Goal: Task Accomplishment & Management: Use online tool/utility

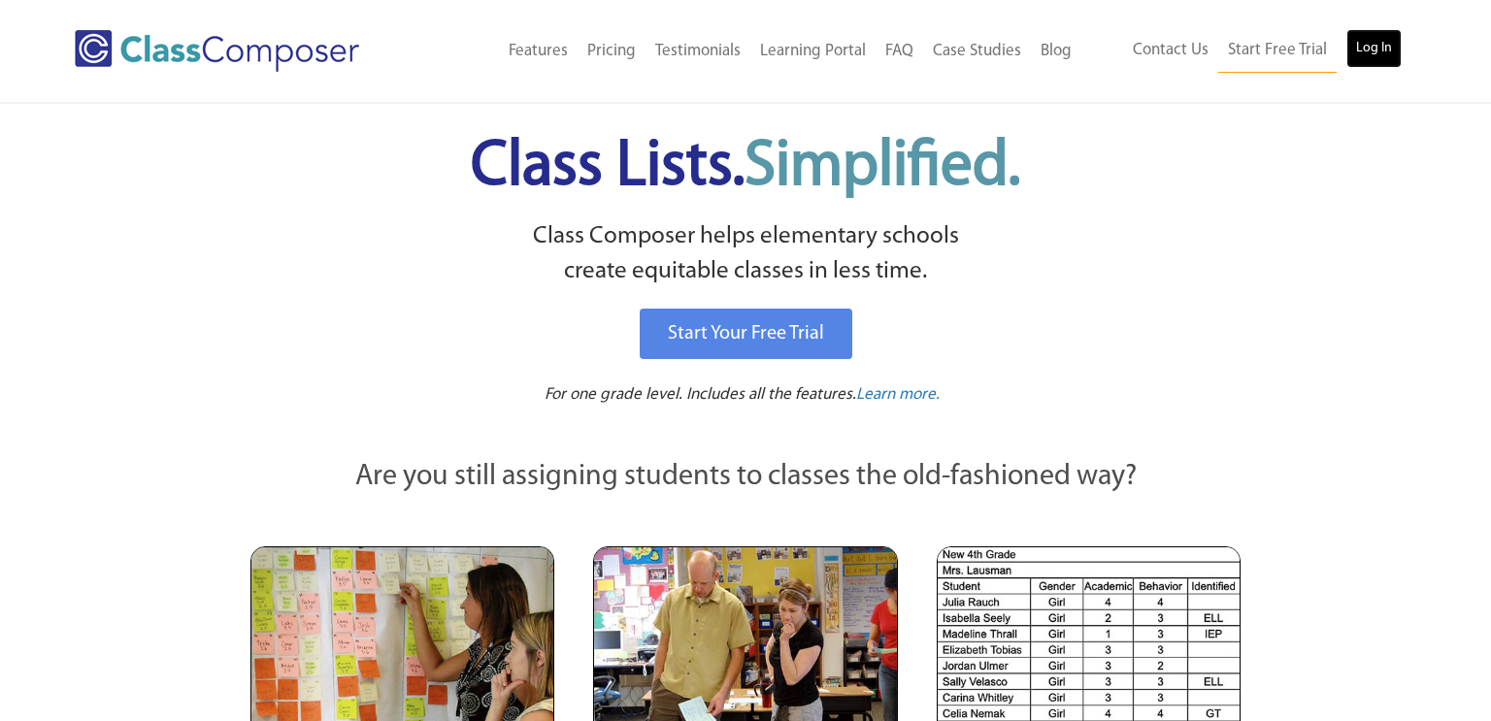
click at [1360, 45] on link "Log In" at bounding box center [1373, 48] width 55 height 39
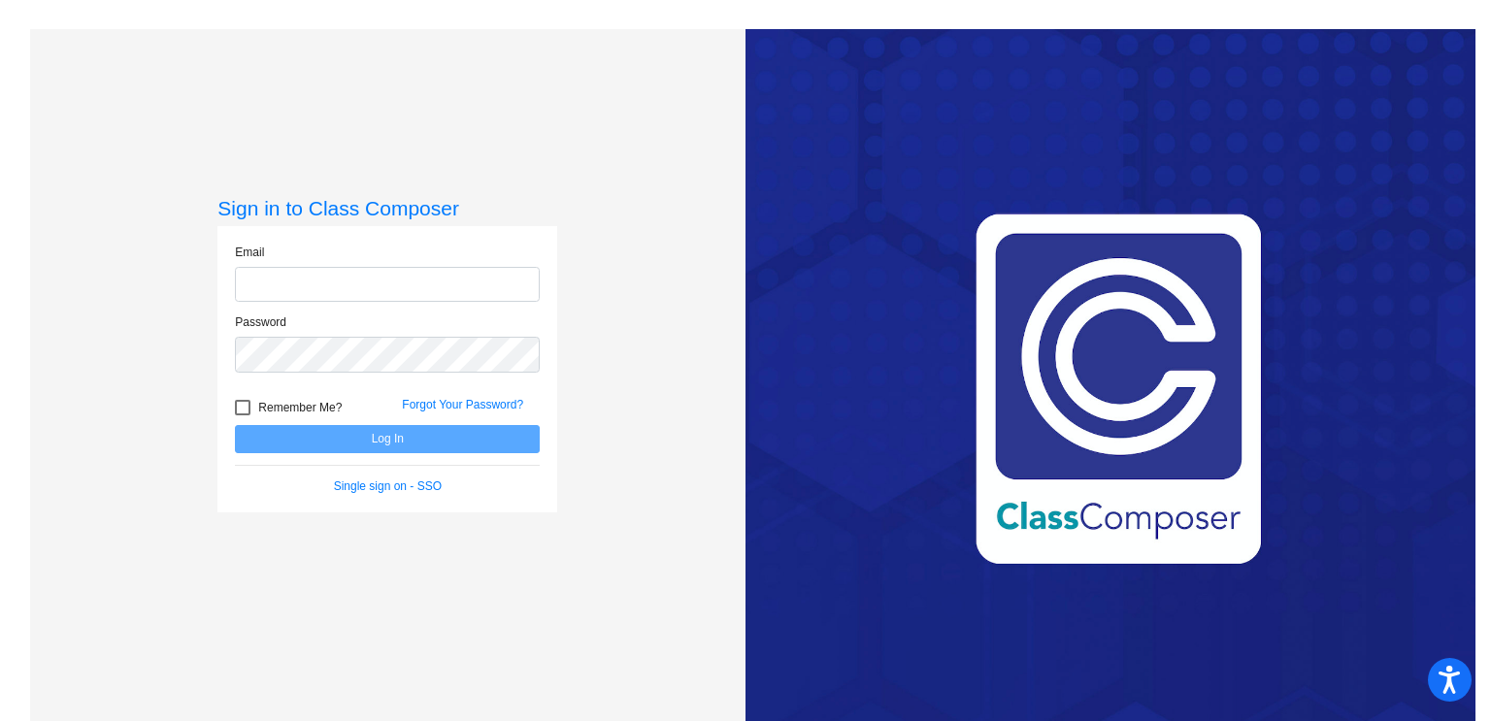
click at [334, 290] on input "email" at bounding box center [387, 285] width 305 height 36
type input "[PERSON_NAME][EMAIL_ADDRESS][PERSON_NAME][DOMAIN_NAME]"
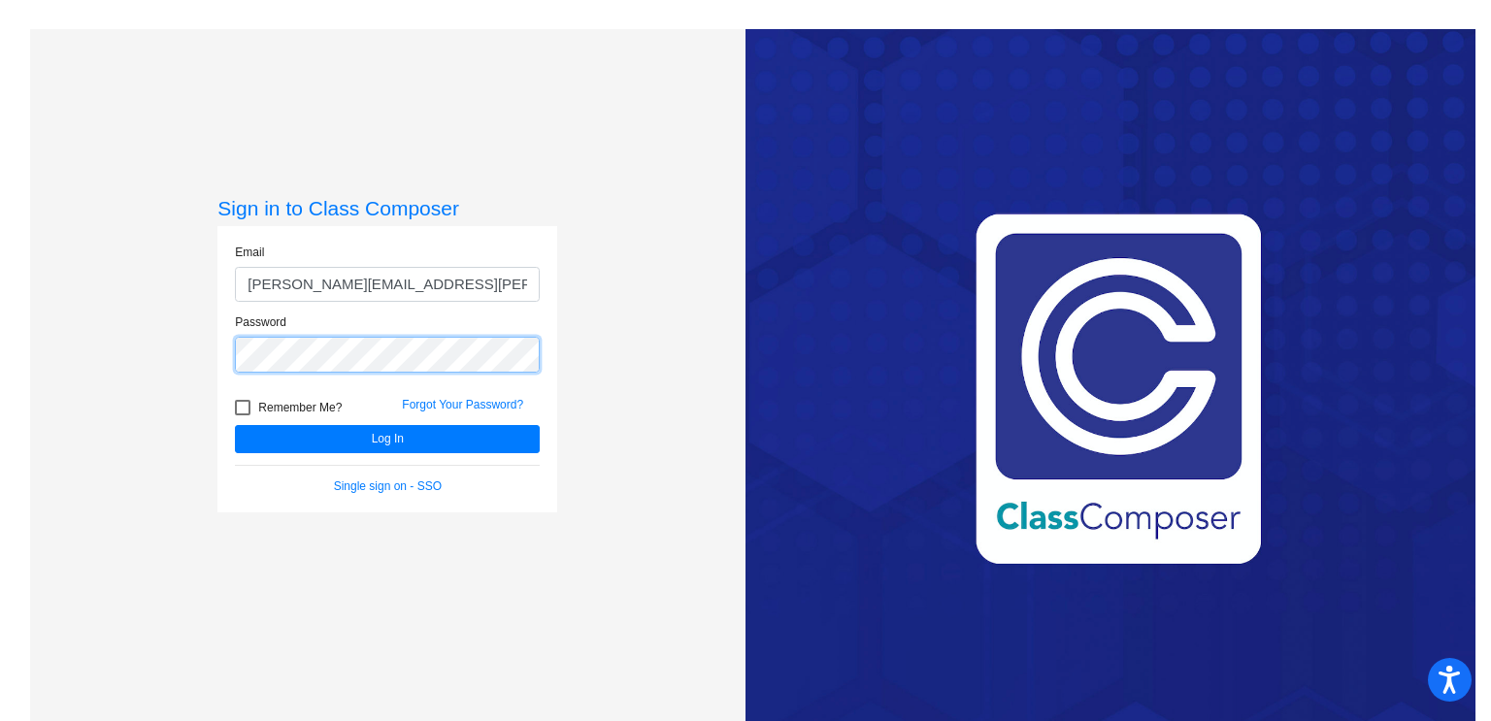
click at [235, 425] on button "Log In" at bounding box center [387, 439] width 305 height 28
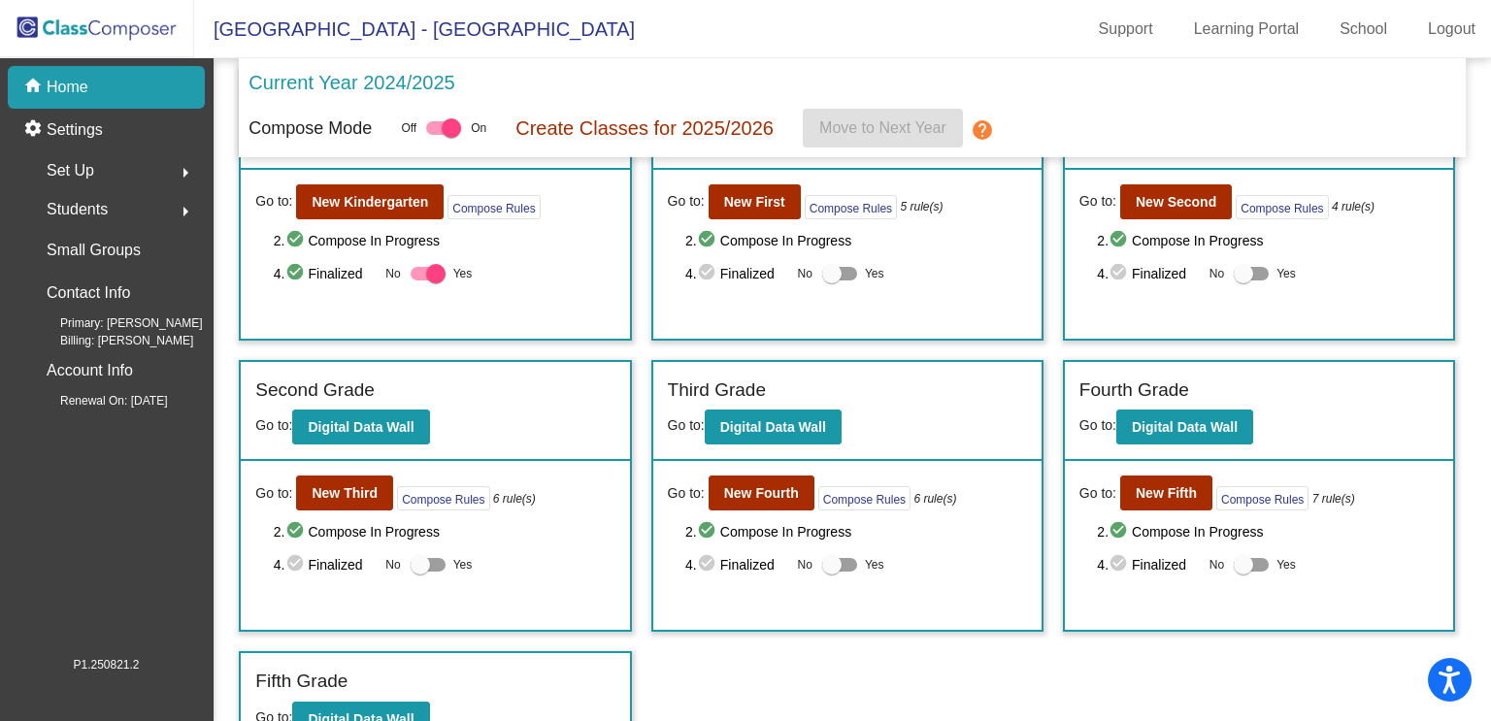
scroll to position [124, 0]
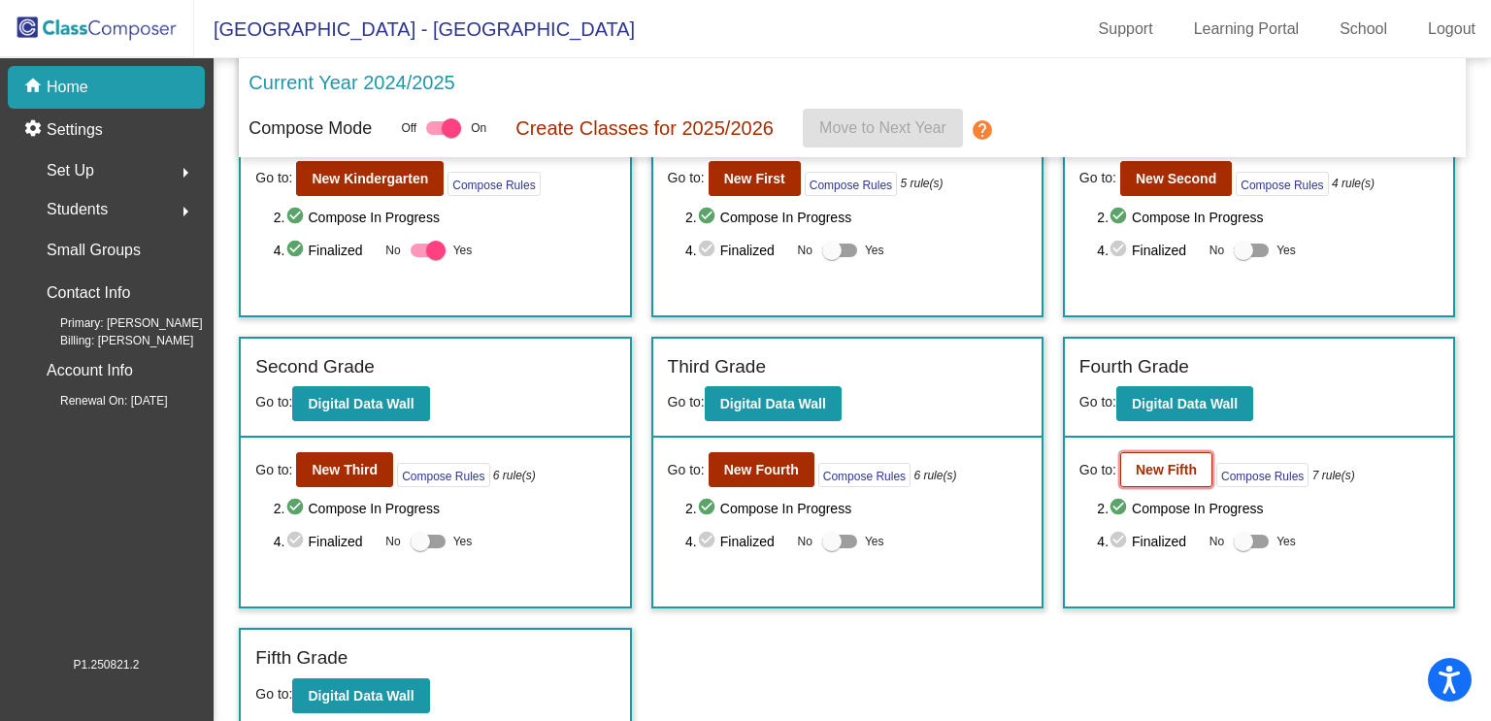
click at [1154, 472] on b "New Fifth" at bounding box center [1166, 470] width 61 height 16
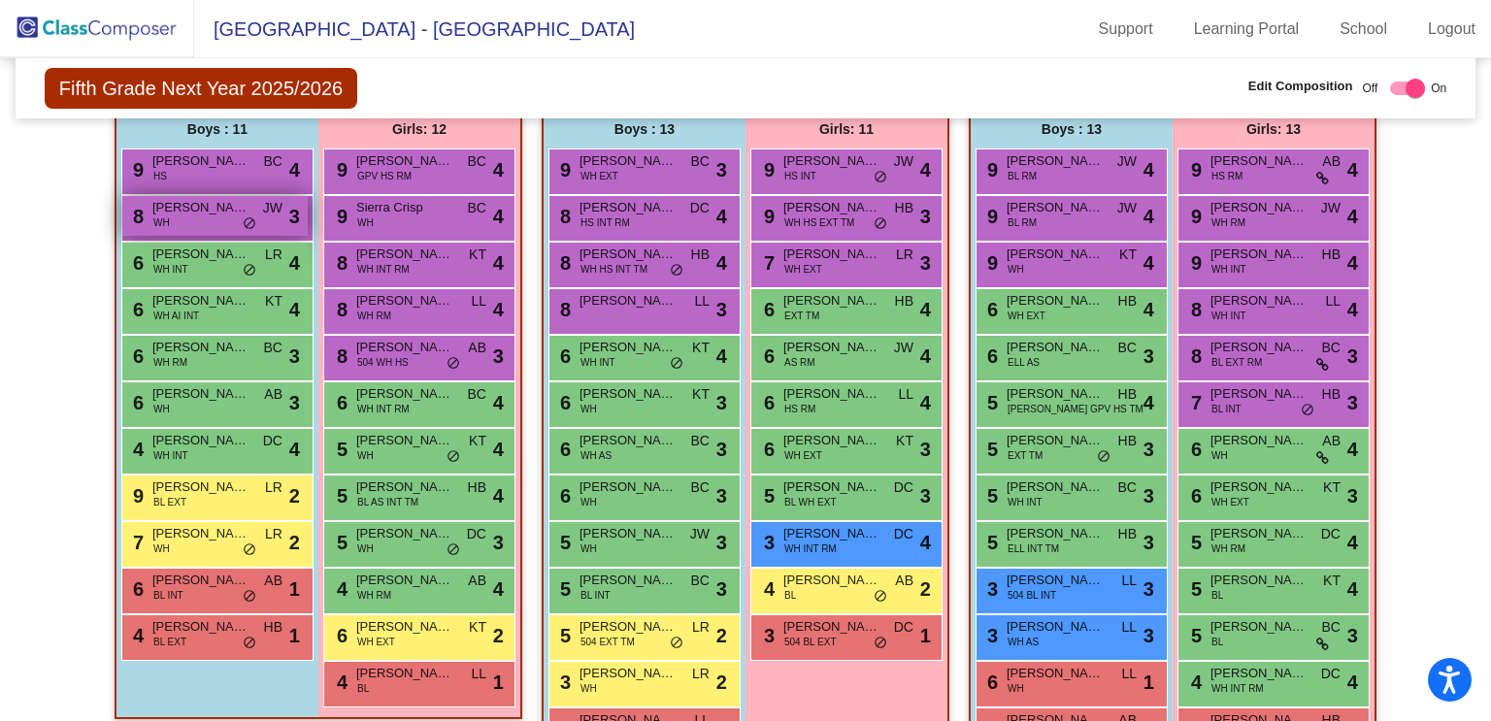
scroll to position [3182, 0]
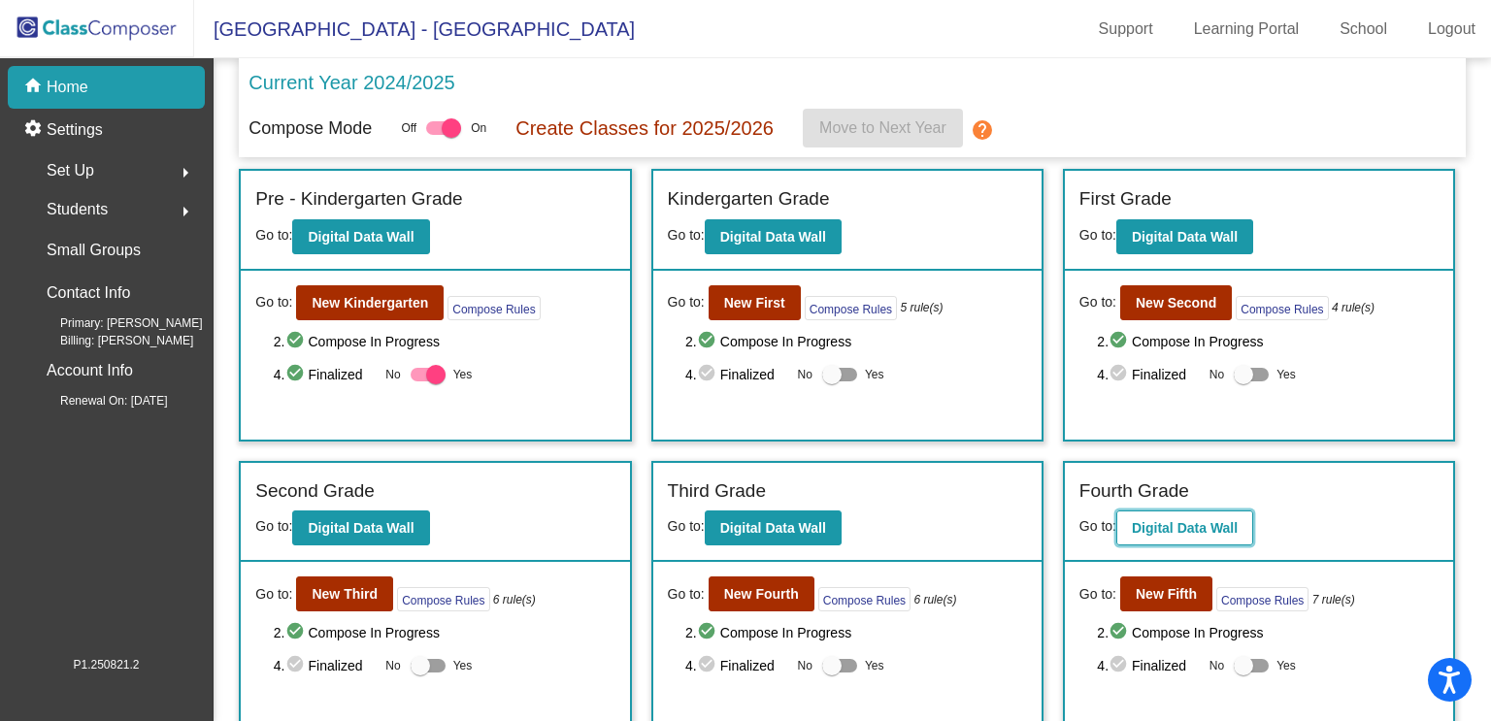
click at [1180, 524] on b "Digital Data Wall" at bounding box center [1185, 528] width 106 height 16
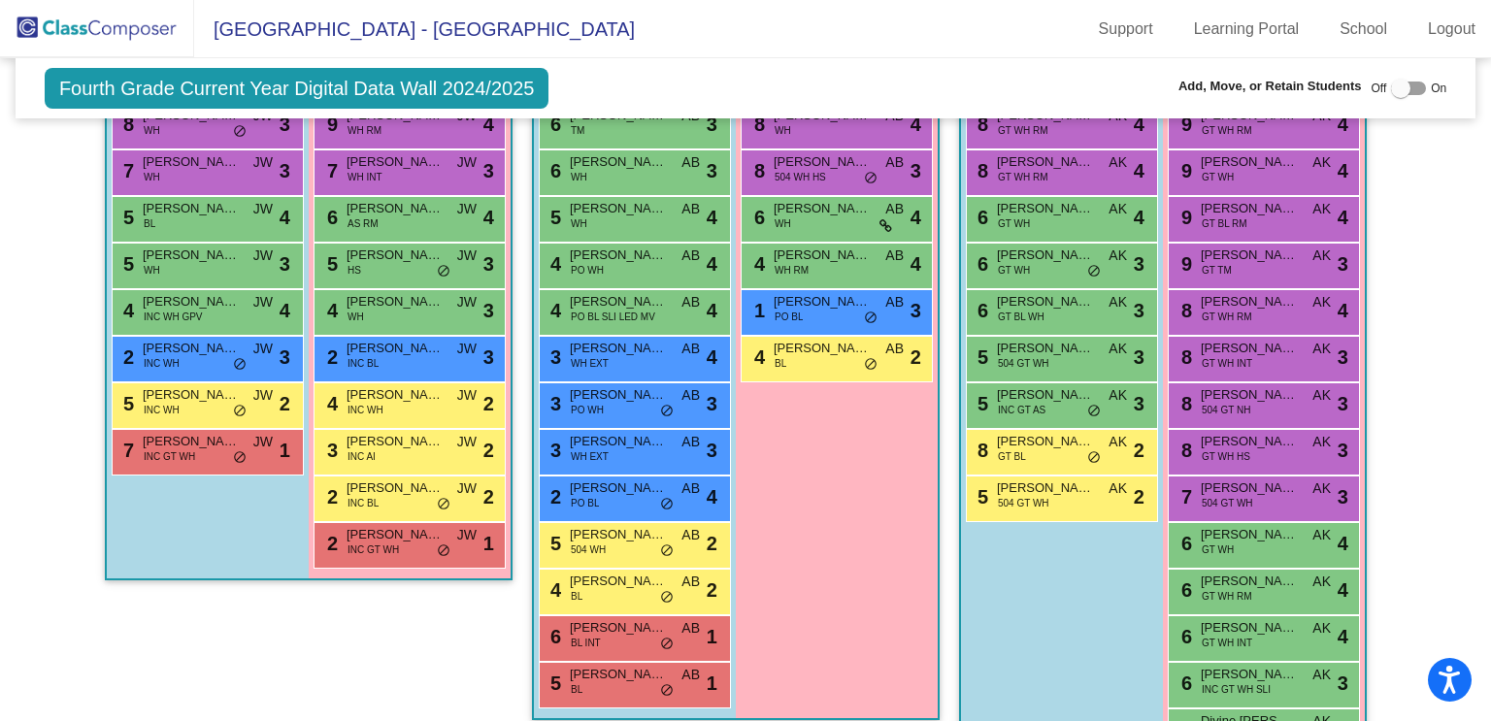
scroll to position [1754, 0]
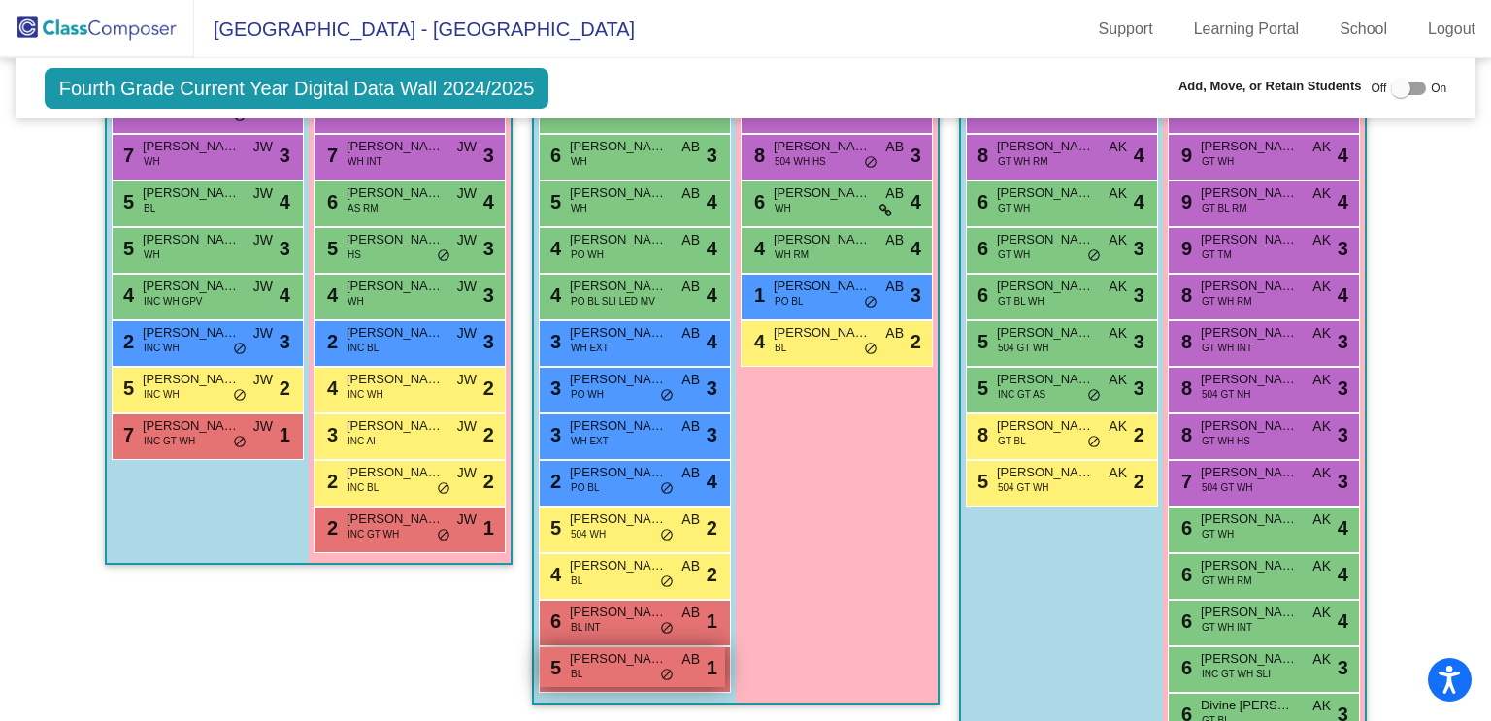
click at [629, 667] on div "5 Cayden [PERSON_NAME] BL AB lock do_not_disturb_alt 1" at bounding box center [632, 667] width 185 height 40
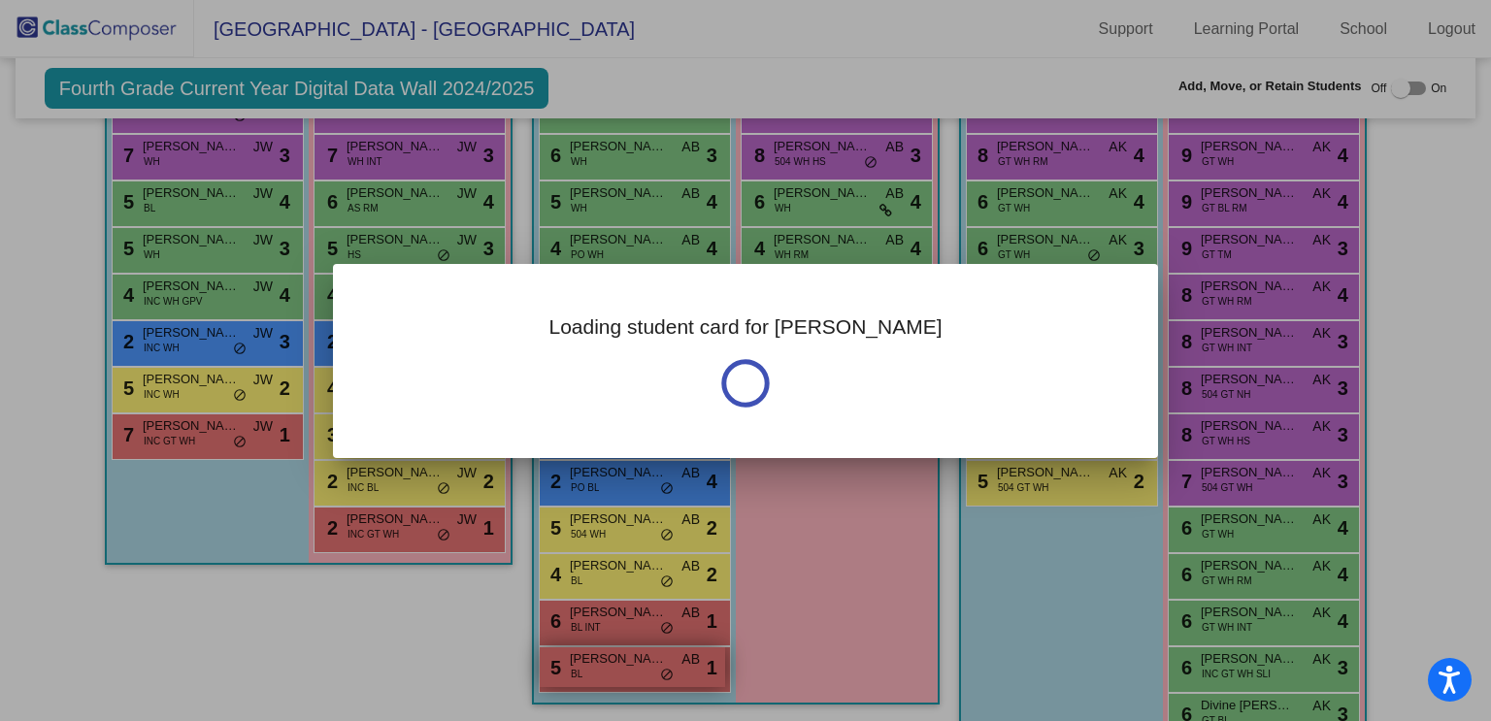
click at [629, 667] on div at bounding box center [745, 360] width 1491 height 721
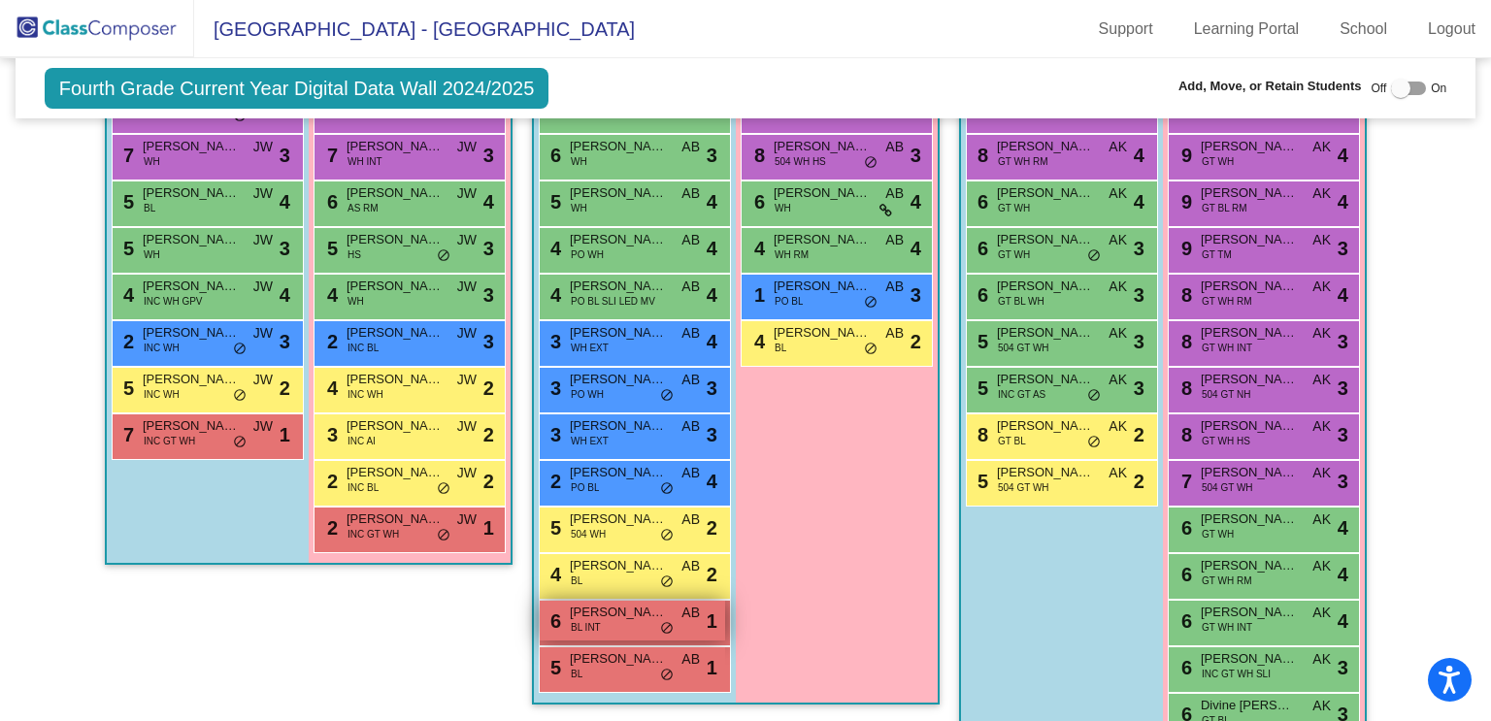
click at [621, 614] on div "6 [PERSON_NAME] INT AB lock do_not_disturb_alt 1" at bounding box center [632, 621] width 185 height 40
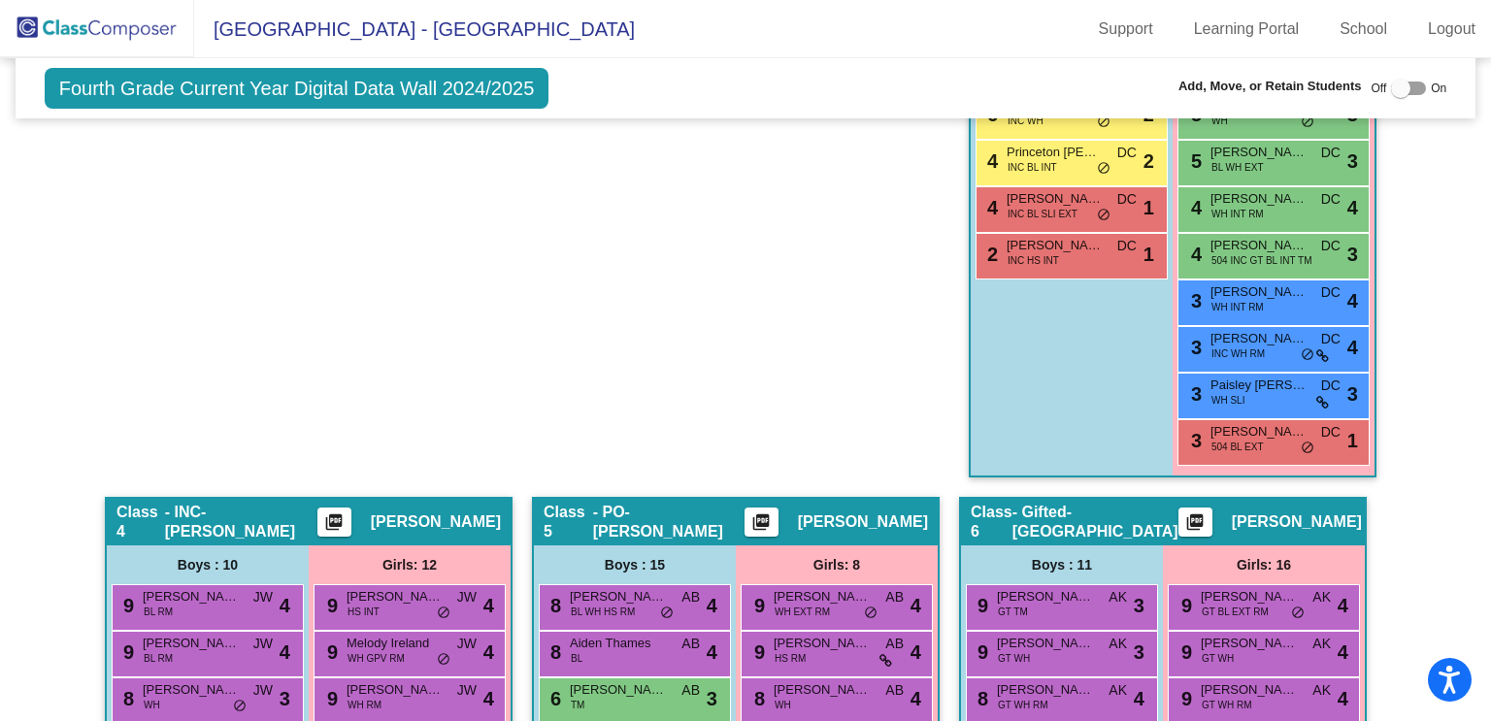
scroll to position [1013, 0]
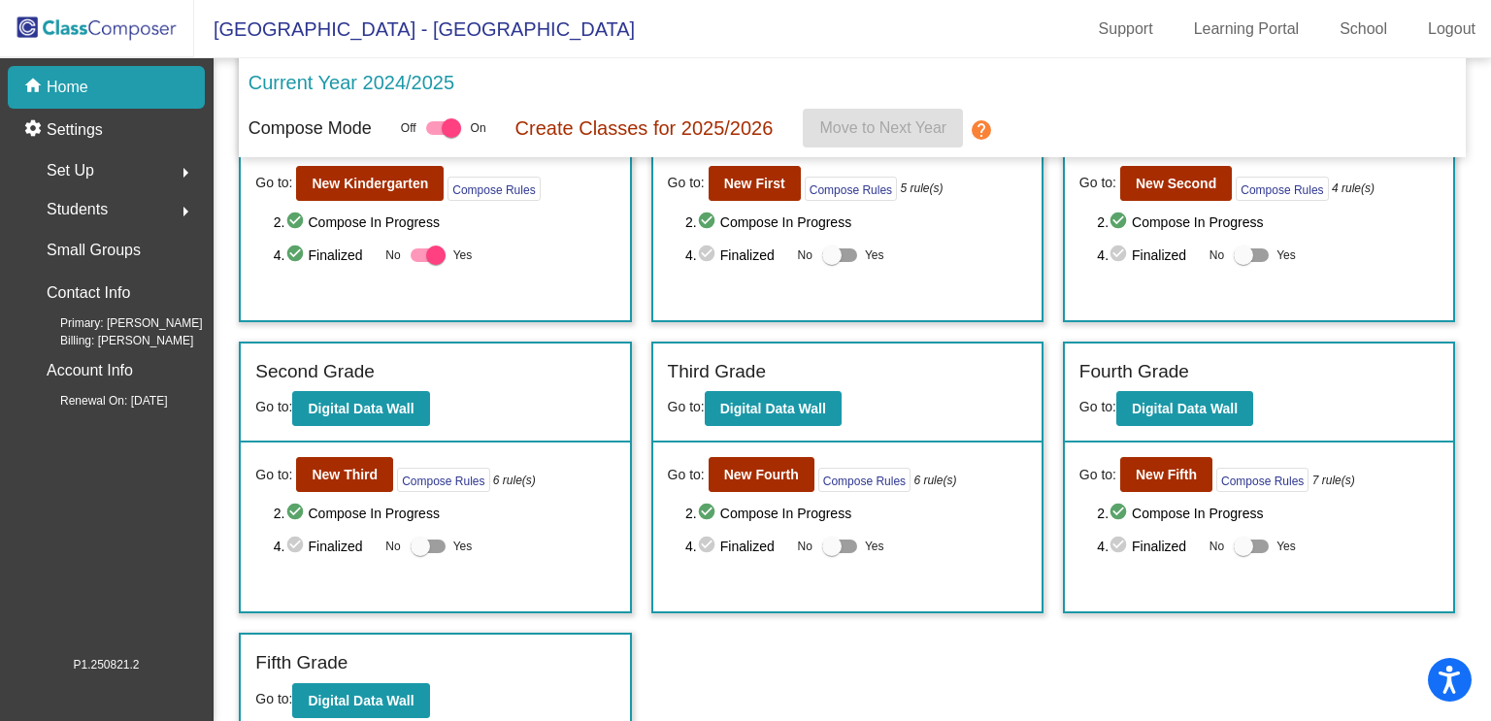
scroll to position [129, 0]
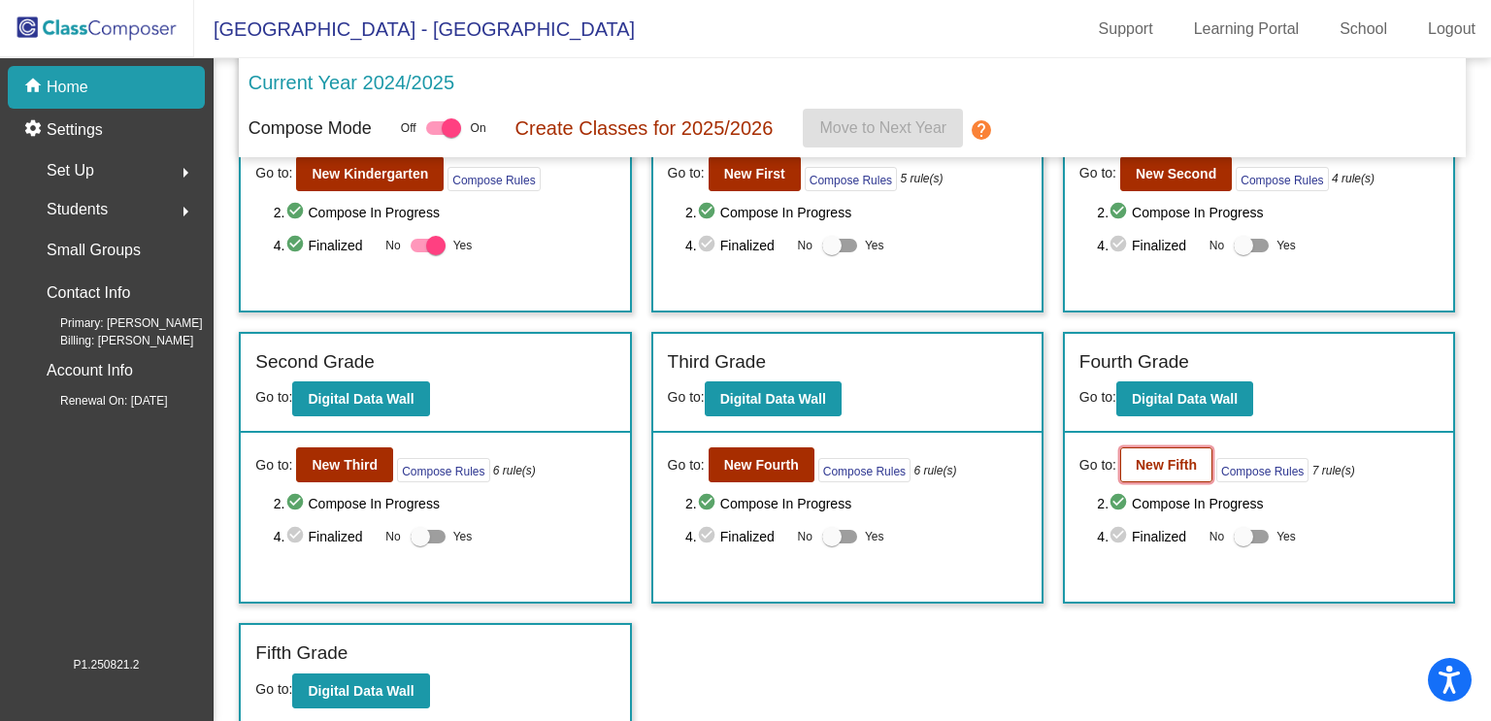
click at [1158, 459] on b "New Fifth" at bounding box center [1166, 465] width 61 height 16
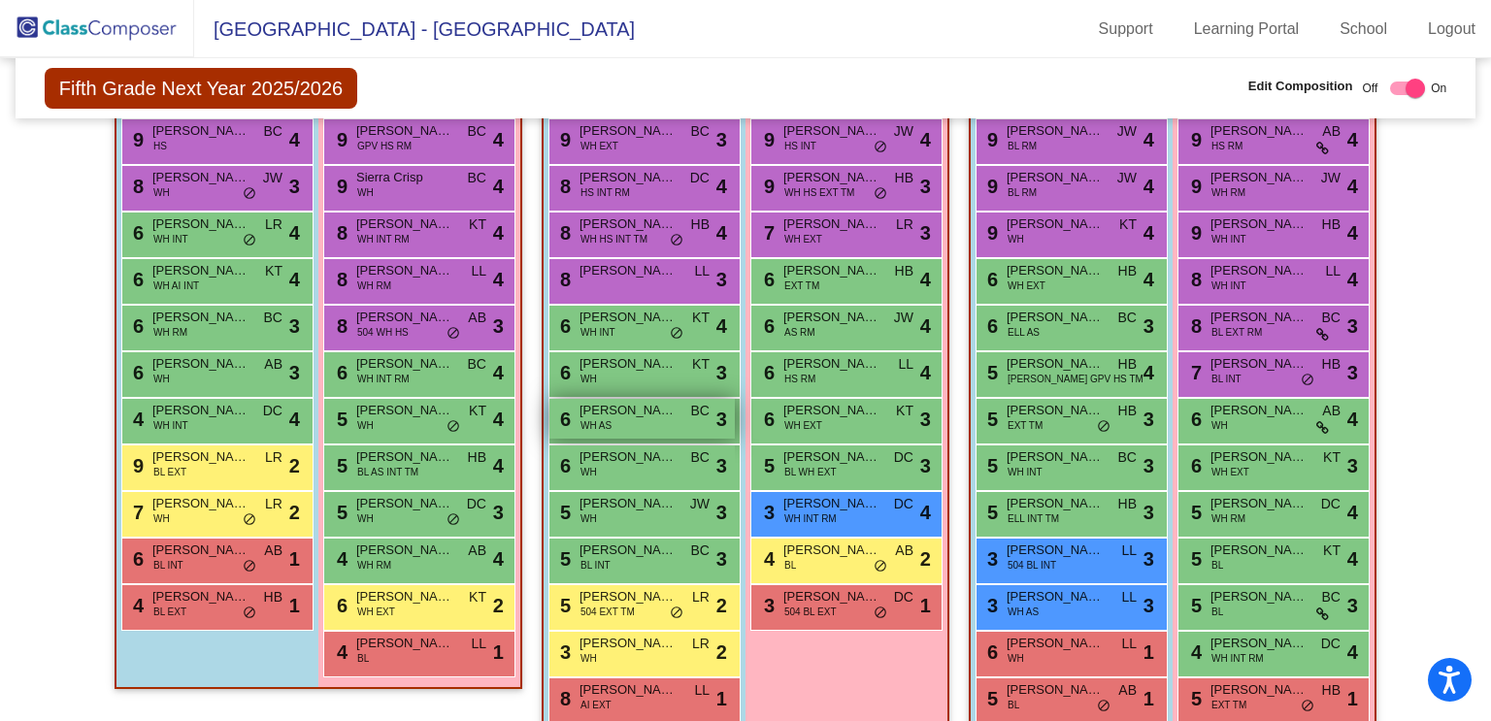
scroll to position [3238, 0]
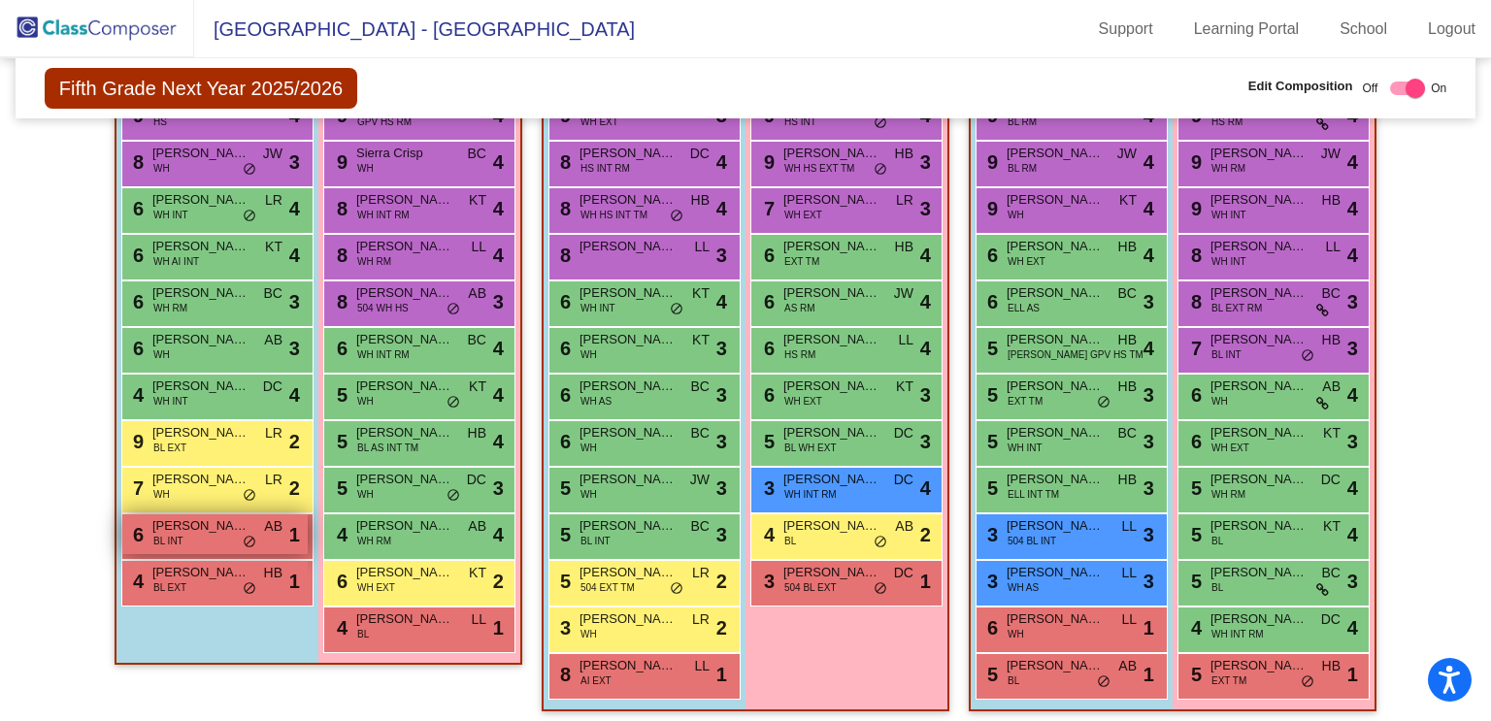
click at [174, 534] on span "BL INT" at bounding box center [168, 541] width 30 height 15
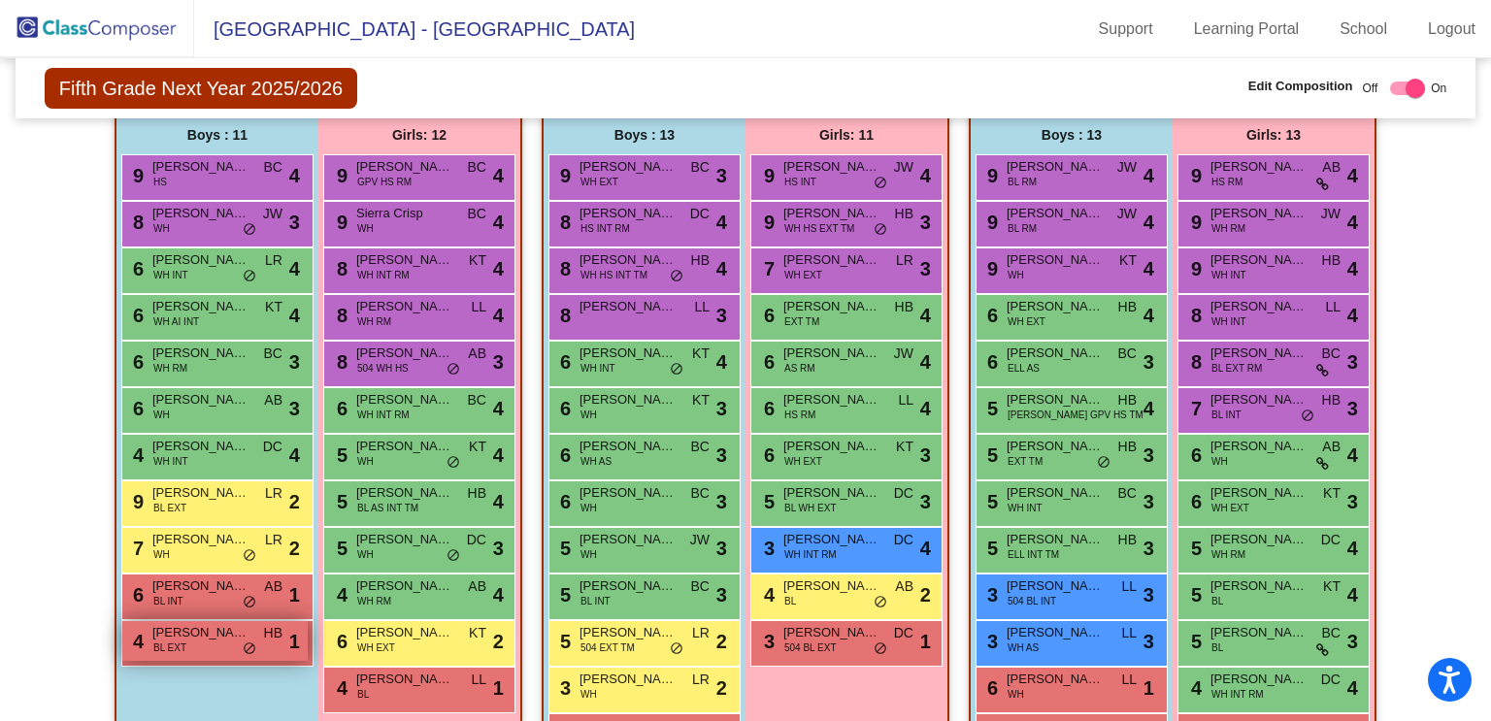
scroll to position [3175, 0]
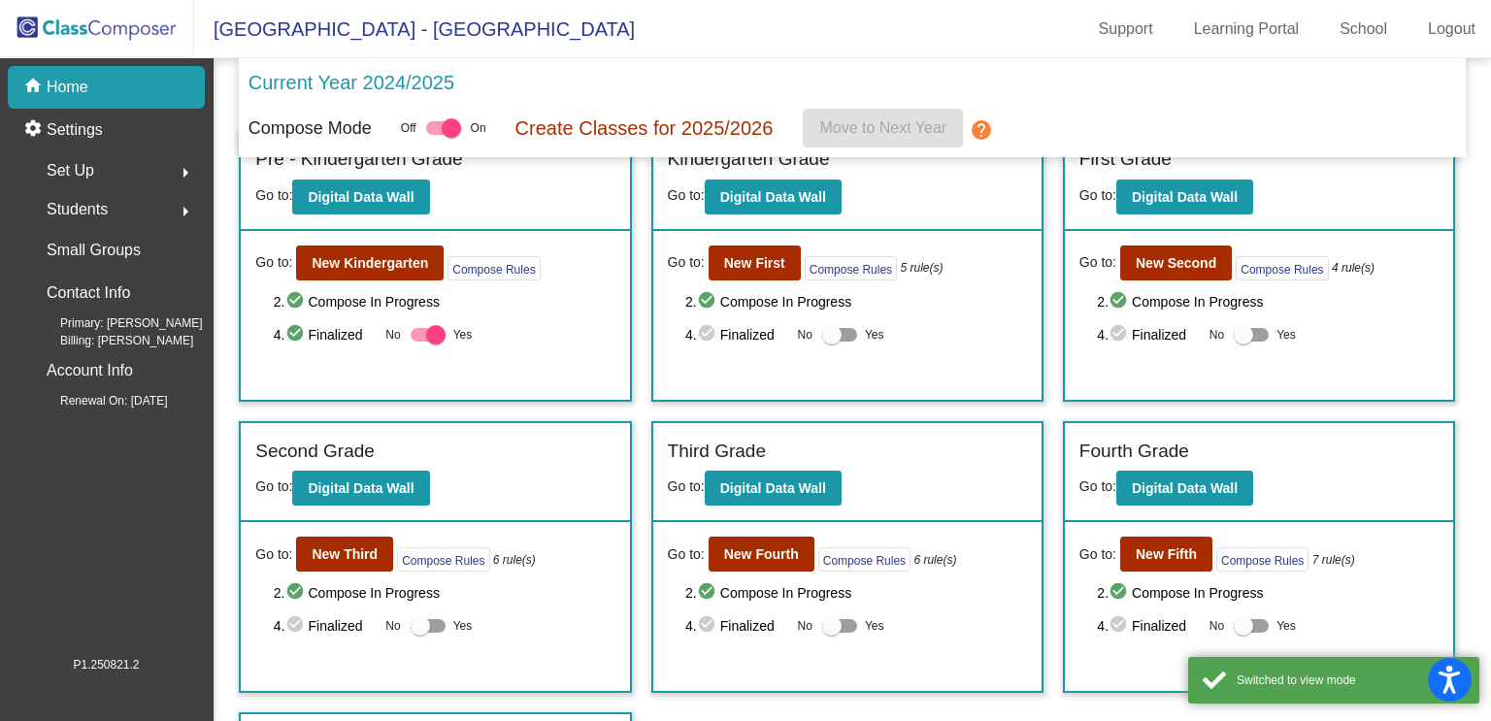
scroll to position [77, 0]
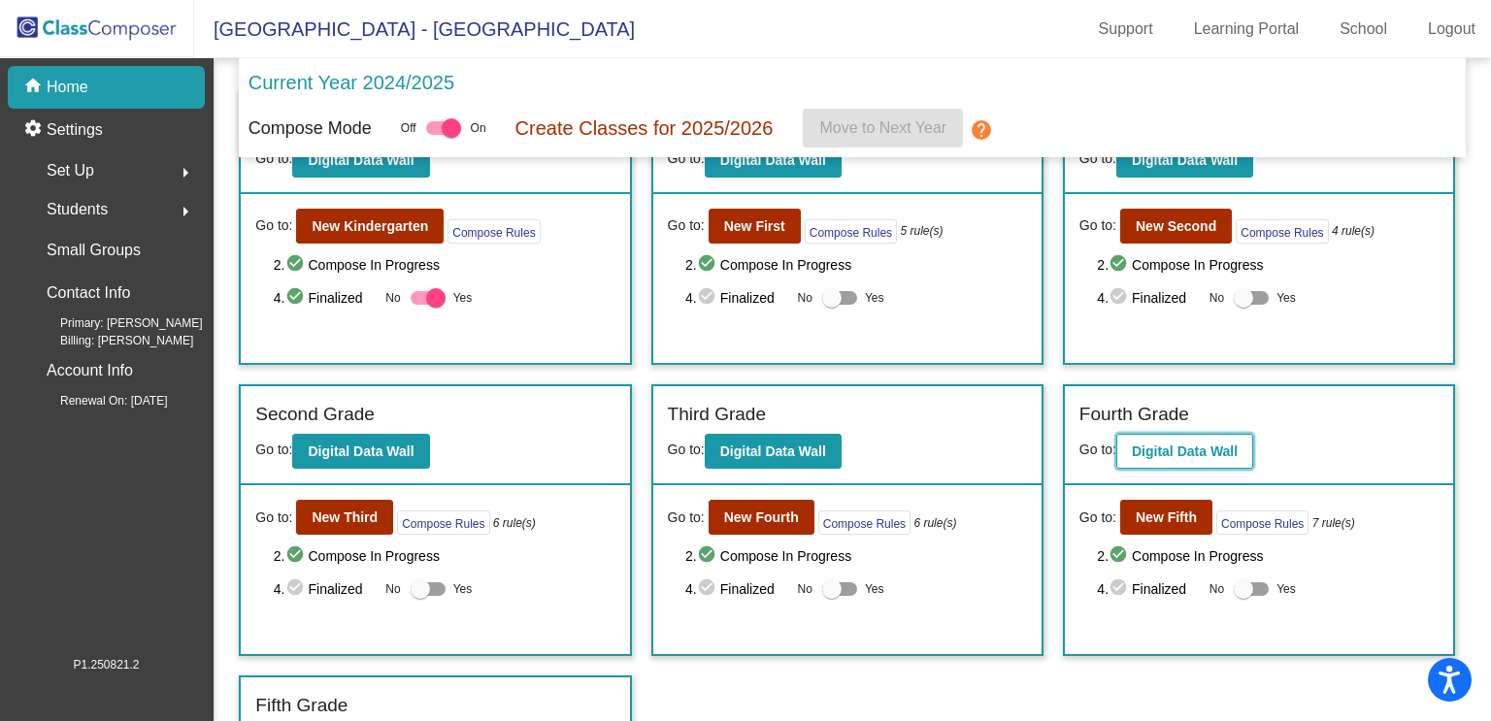
click at [1150, 451] on b "Digital Data Wall" at bounding box center [1185, 452] width 106 height 16
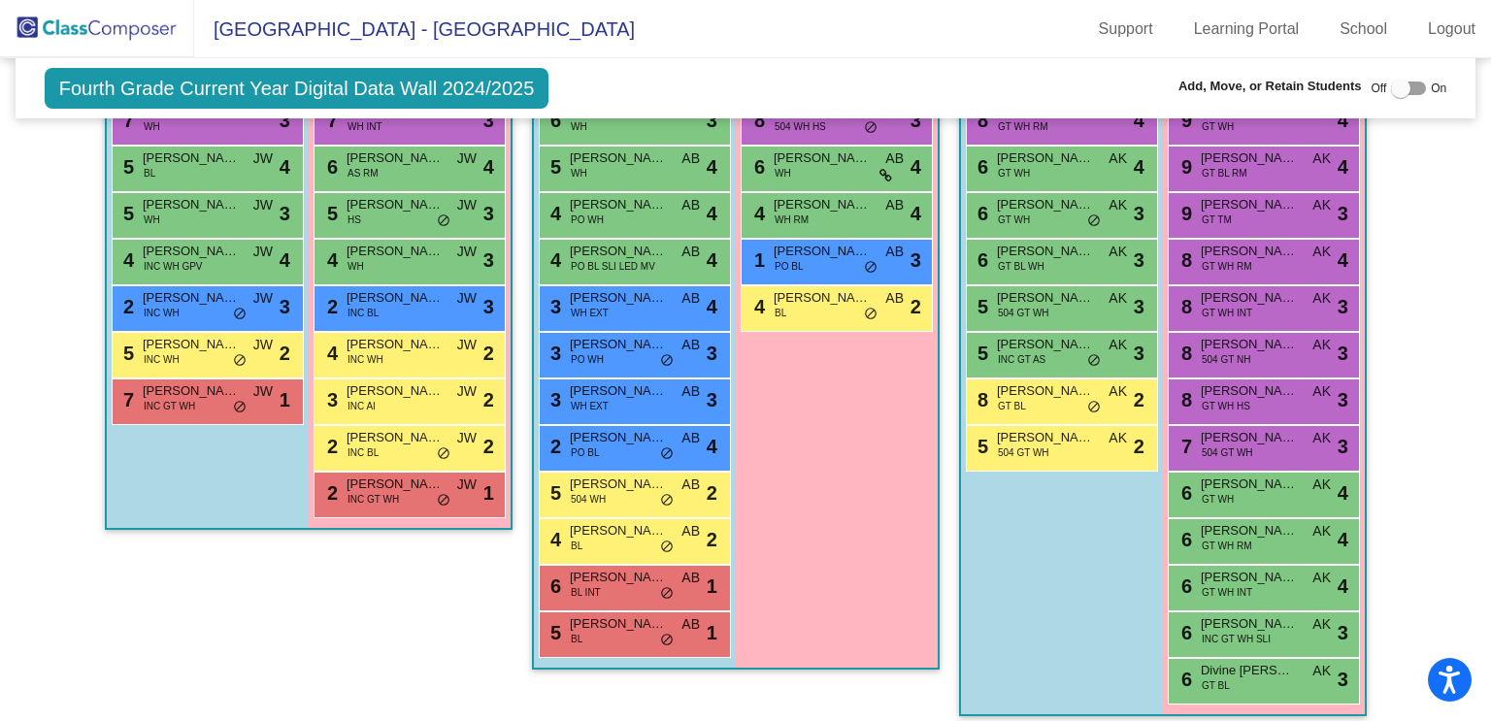
scroll to position [1792, 0]
